Goal: Transaction & Acquisition: Purchase product/service

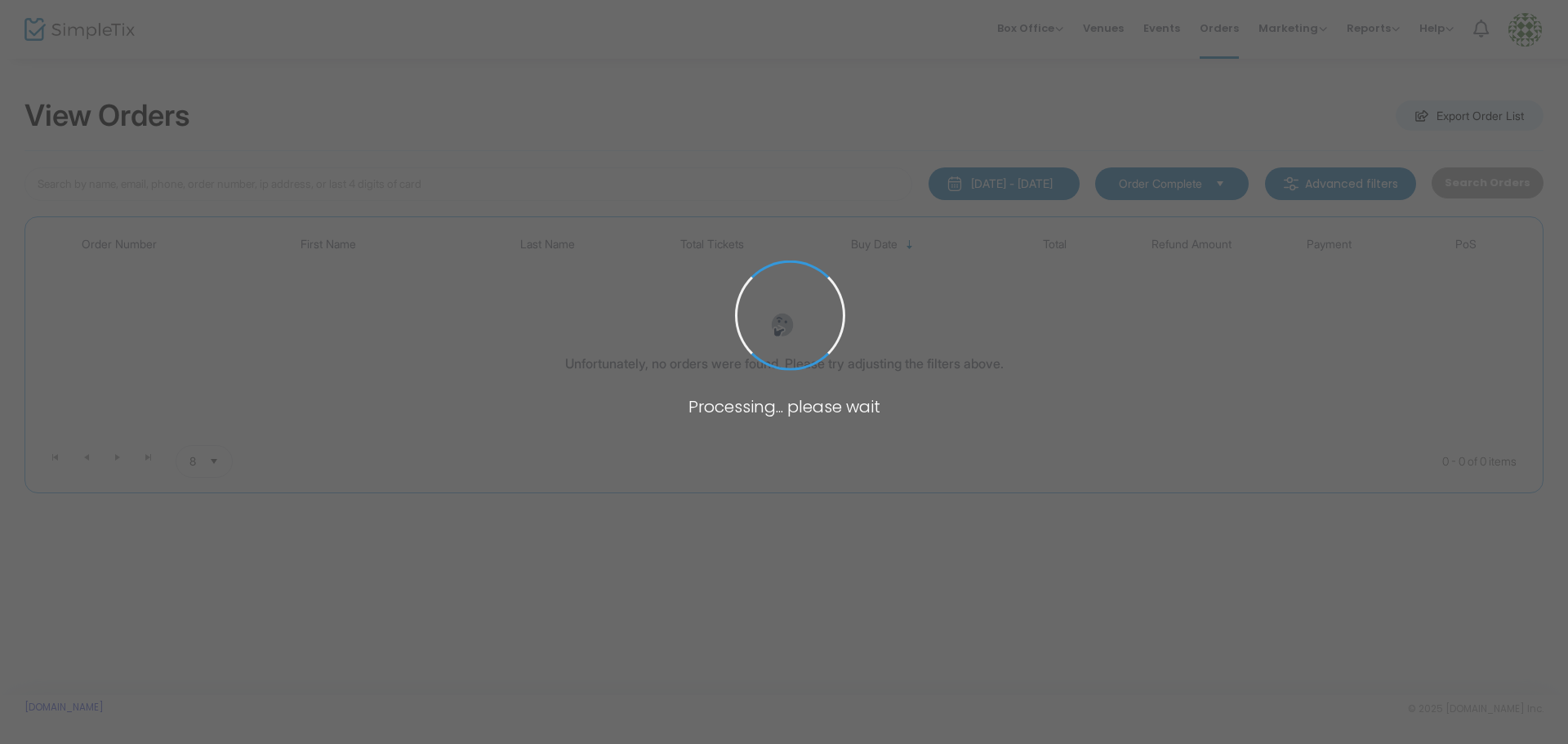
type input "[PERSON_NAME]"
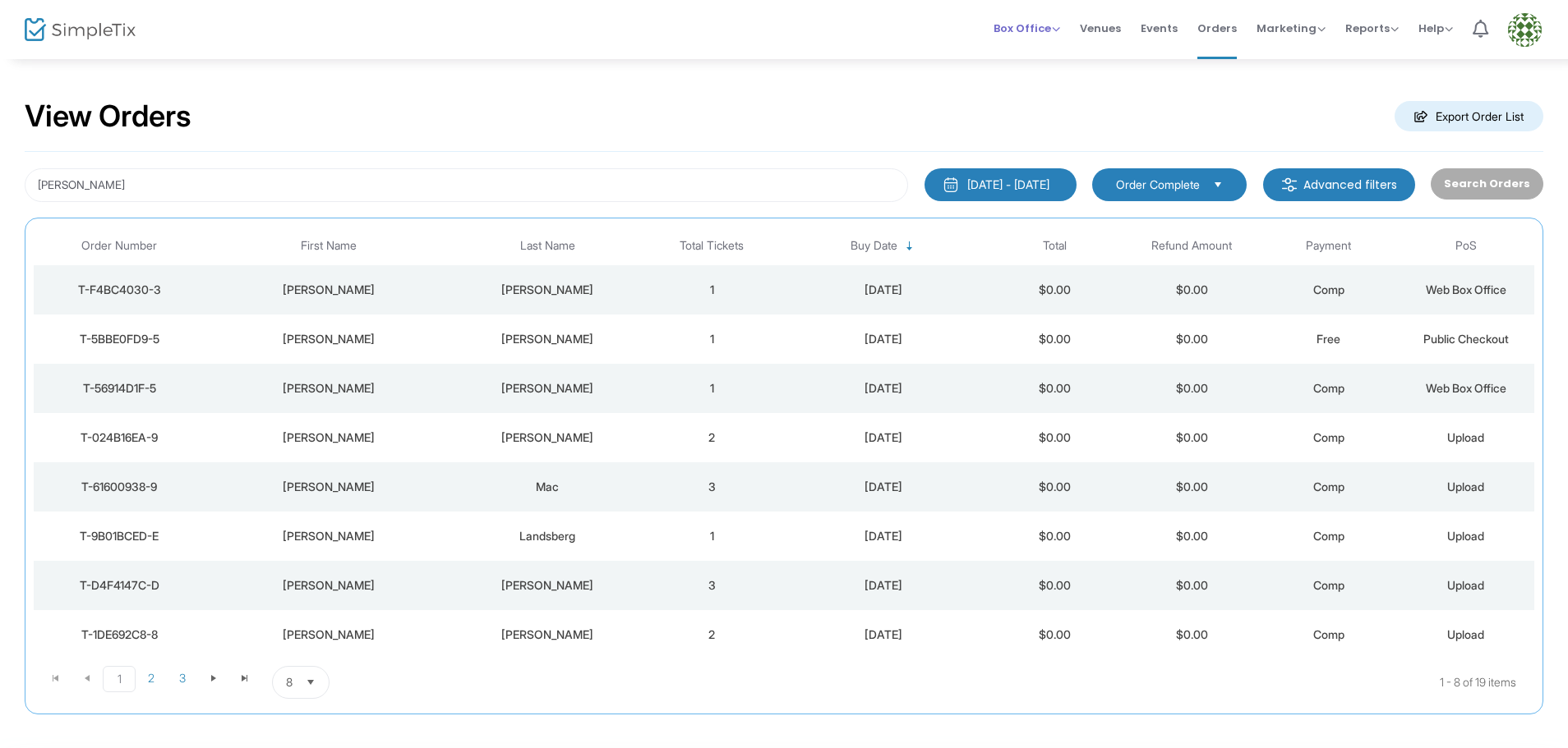
click at [1057, 28] on span "Box Office" at bounding box center [1027, 28] width 67 height 15
click at [1055, 52] on li "Sell Tickets" at bounding box center [1052, 55] width 118 height 32
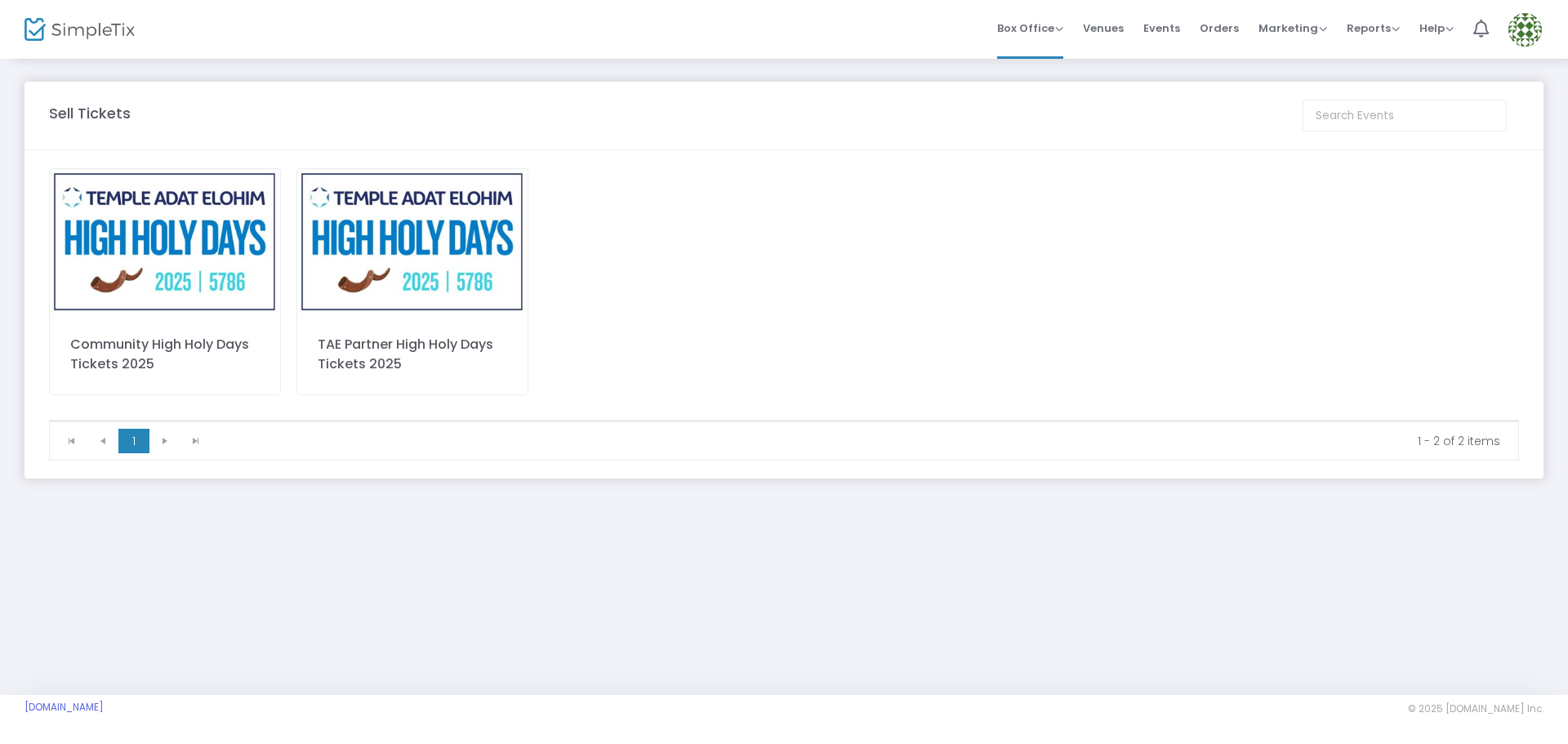
click at [388, 253] on img at bounding box center [413, 242] width 230 height 146
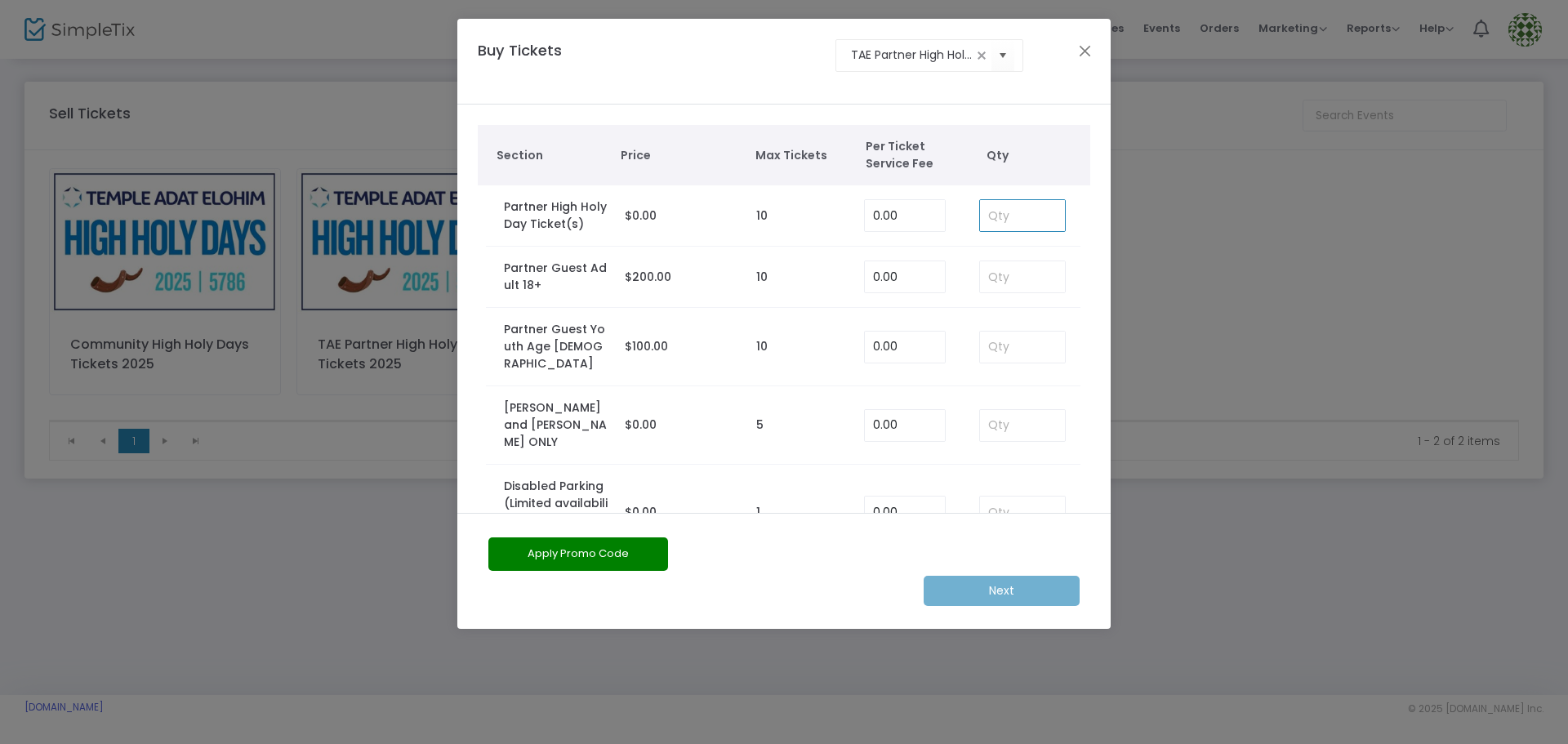
click at [1001, 219] on input at bounding box center [1022, 216] width 85 height 31
type input "1"
click at [1011, 587] on m-button "Next" at bounding box center [1001, 591] width 156 height 31
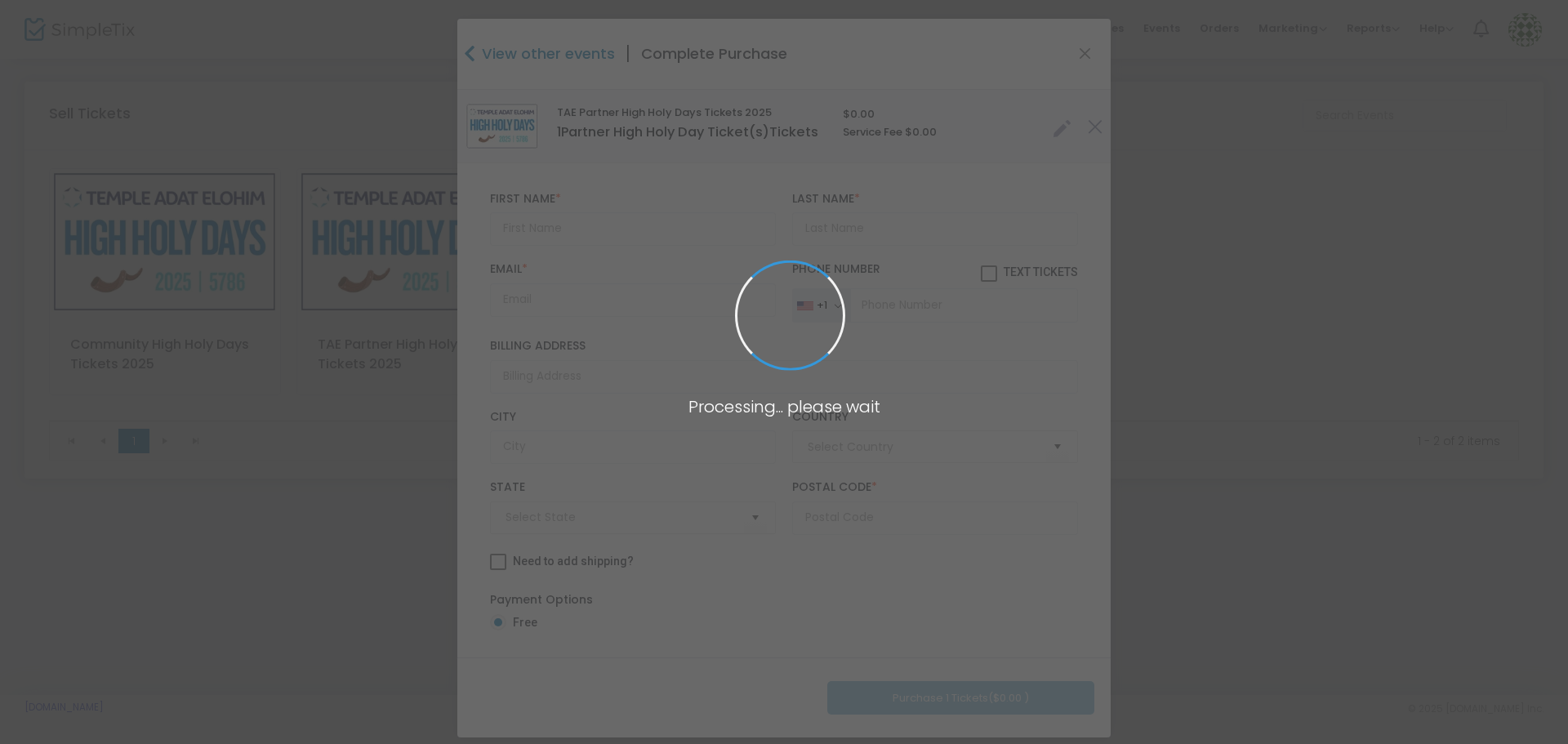
type input "[GEOGRAPHIC_DATA]"
type input "[US_STATE]"
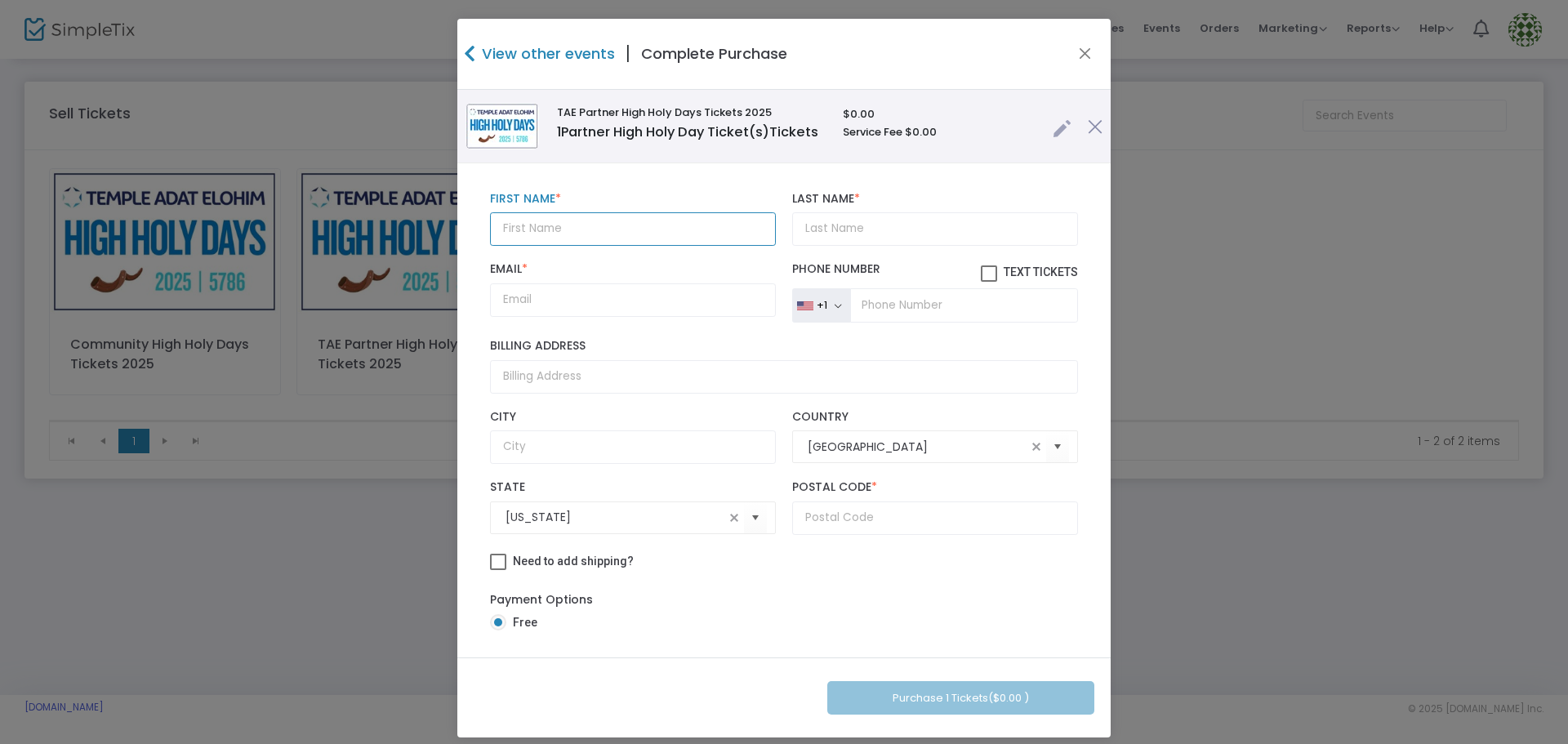
click at [521, 242] on input "text" at bounding box center [633, 229] width 286 height 33
type input "Don"
type input "Lee"
click at [575, 306] on input "Email *" at bounding box center [633, 300] width 286 height 33
paste input "donaldlee414@gmail.com"
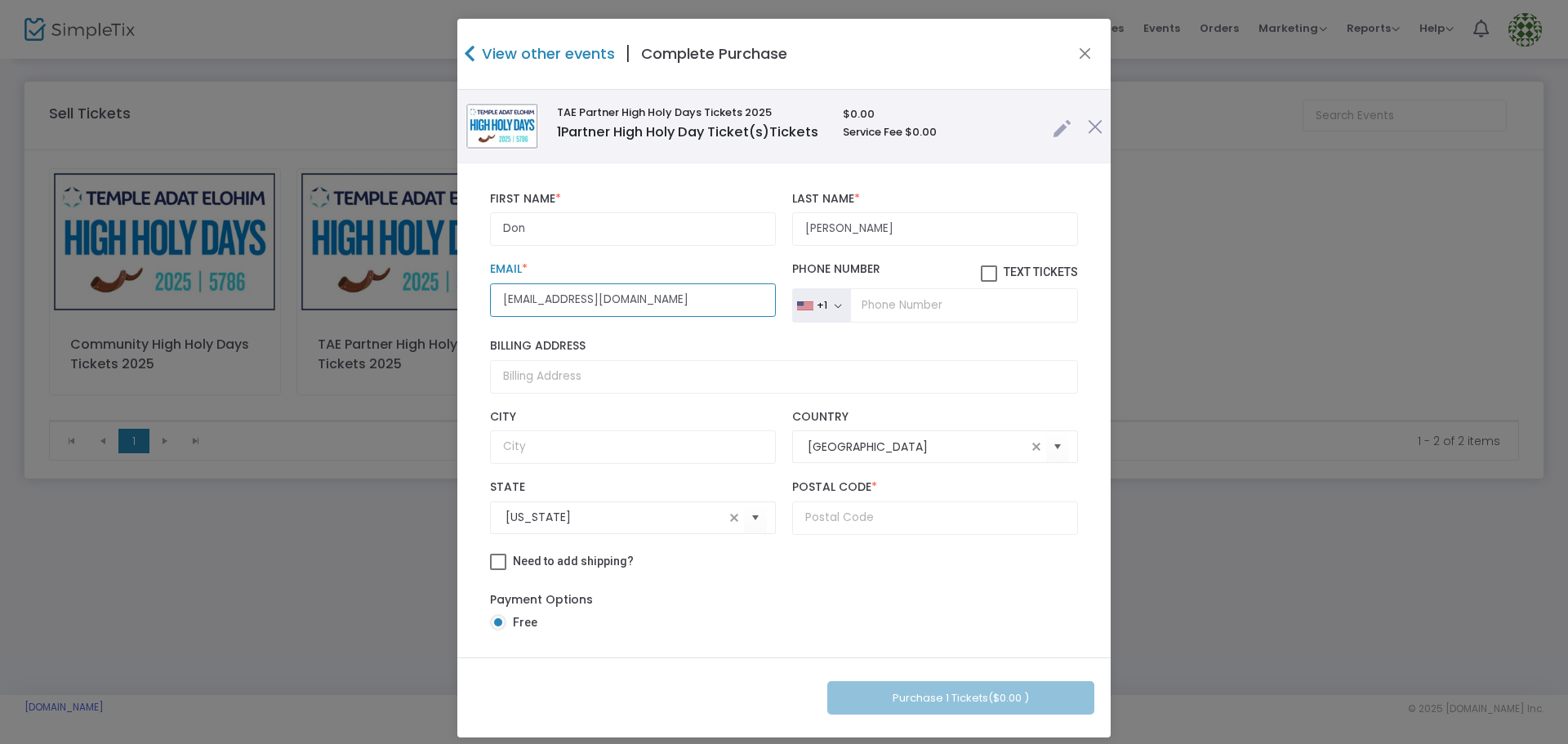
type input "donaldlee414@gmail.com"
click at [922, 314] on input "tel" at bounding box center [964, 306] width 227 height 34
paste input "(818) 735-0169"
type input "(818) 735-0169"
drag, startPoint x: 904, startPoint y: 530, endPoint x: 907, endPoint y: 513, distance: 17.3
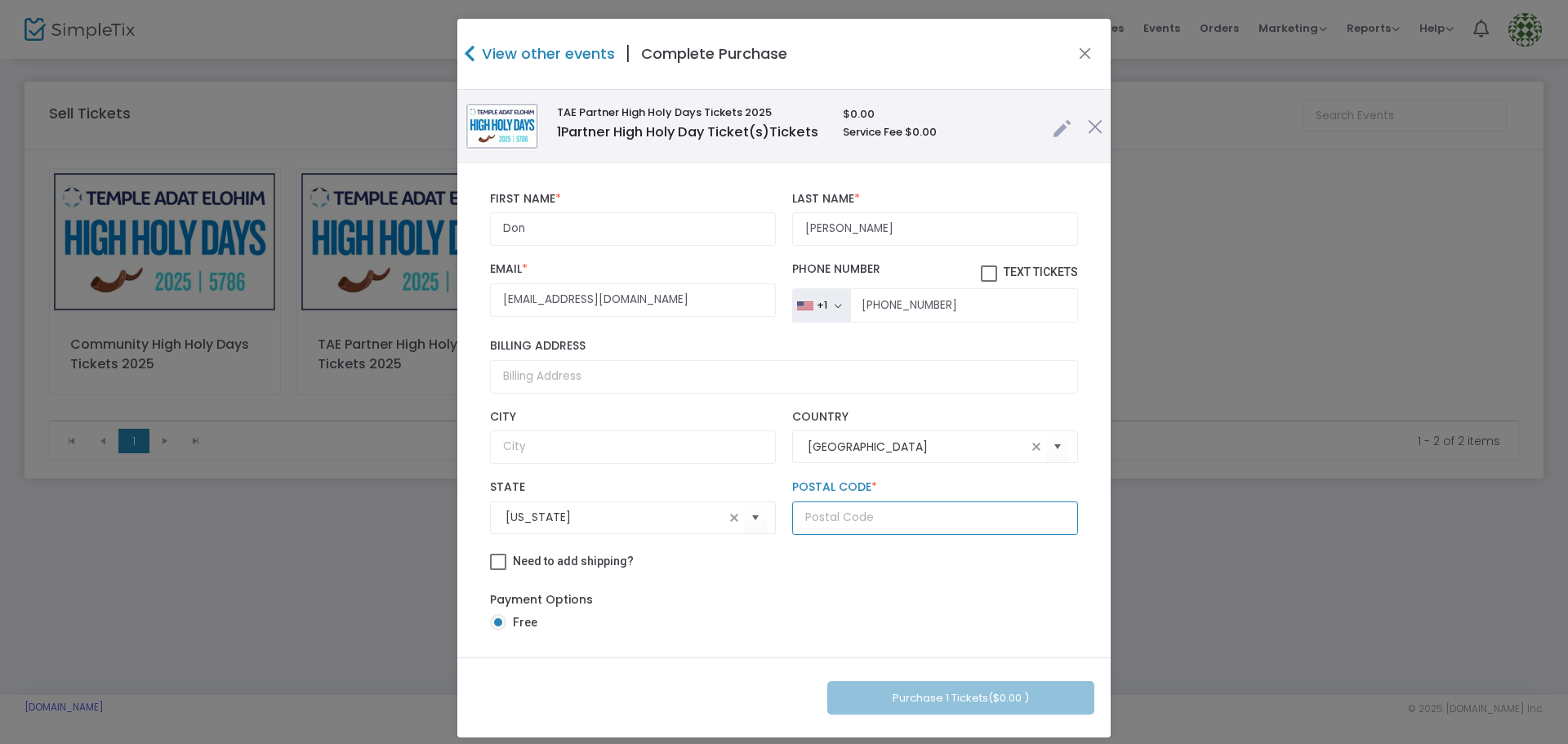
click at [908, 515] on input "text" at bounding box center [935, 518] width 286 height 33
type input "91362"
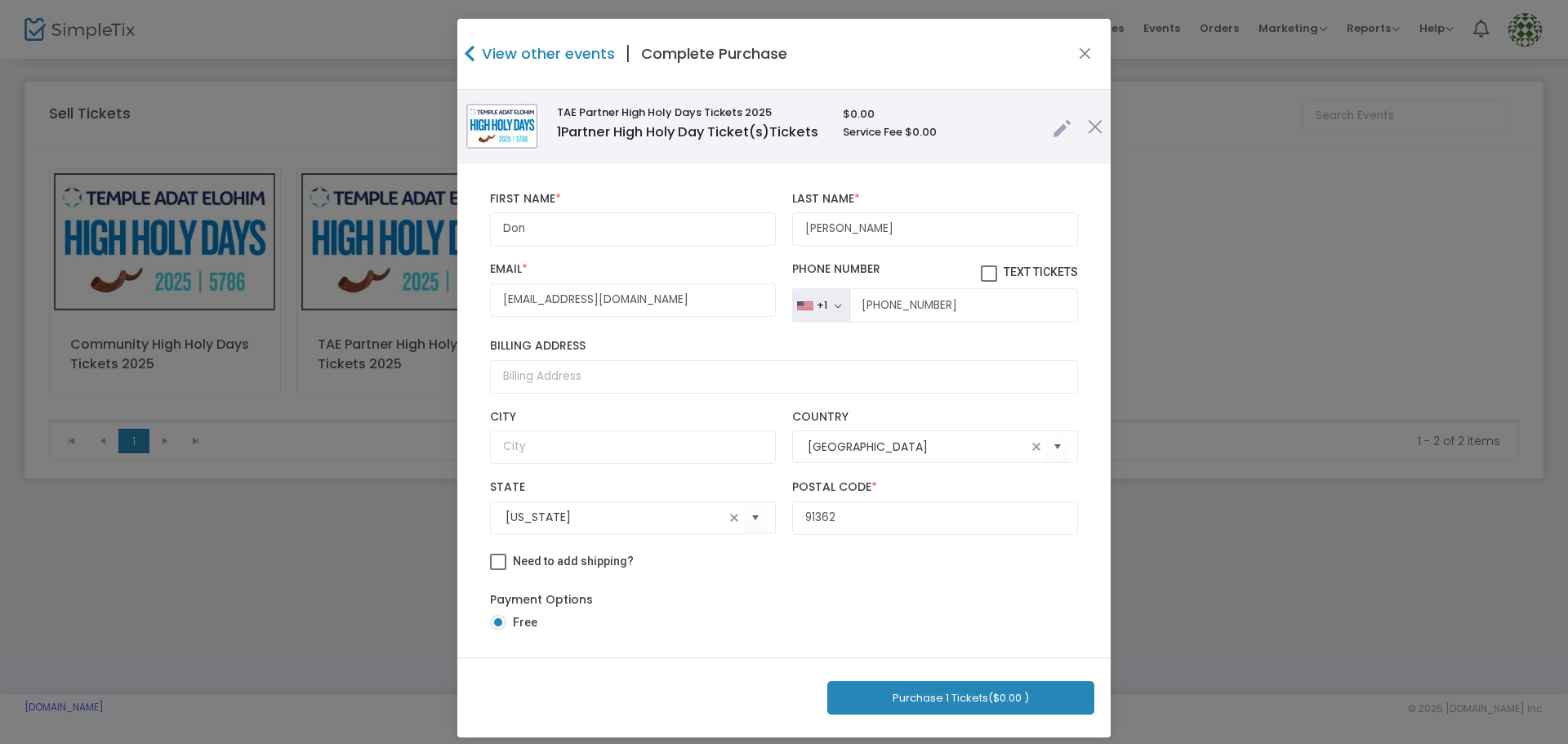
click at [676, 614] on div "Payment Options Free" at bounding box center [784, 614] width 588 height 61
click at [926, 696] on button "Purchase 1 Tickets ($0.00 )" at bounding box center [960, 697] width 267 height 33
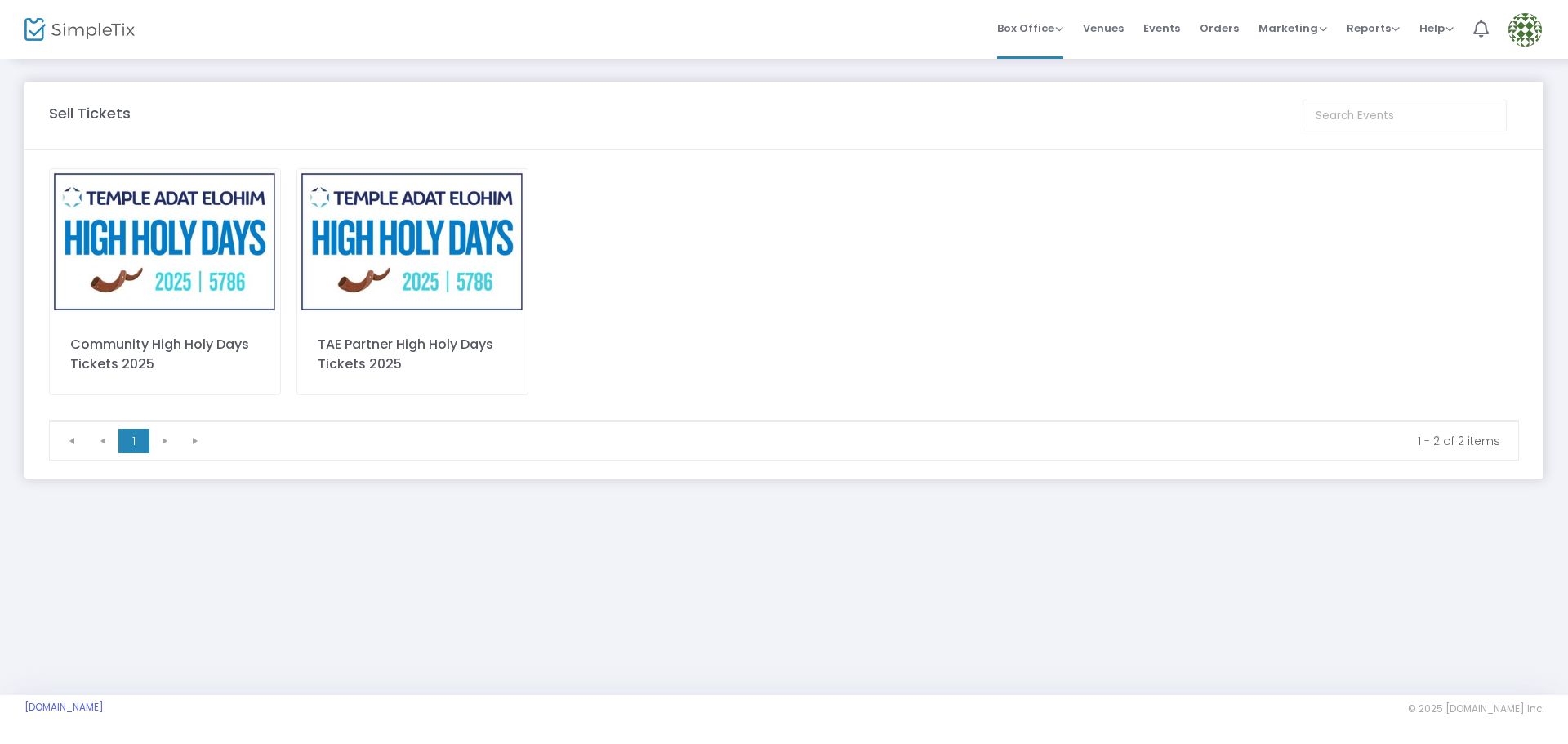
click at [968, 183] on div "Community High Holy Days Tickets 2025 TAE Partner High Holy Days Tickets 2025" at bounding box center [783, 294] width 1486 height 252
